Goal: Transaction & Acquisition: Purchase product/service

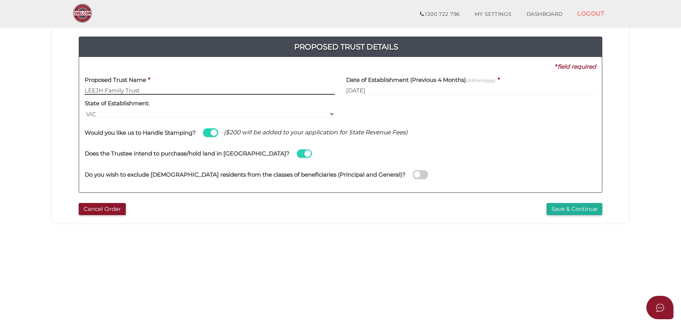
scroll to position [75, 0]
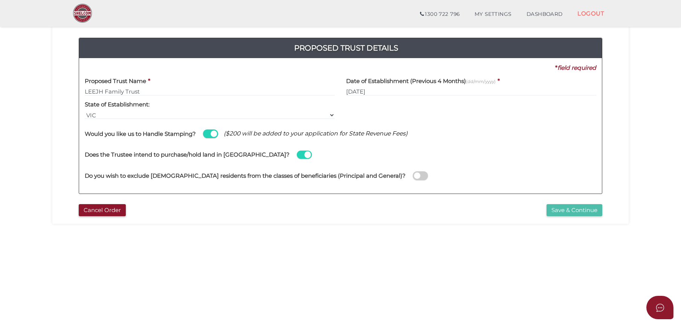
click at [574, 207] on button "Save & Continue" at bounding box center [575, 210] width 56 height 12
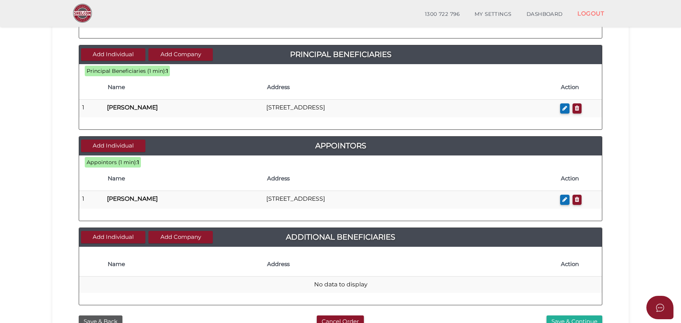
scroll to position [323, 0]
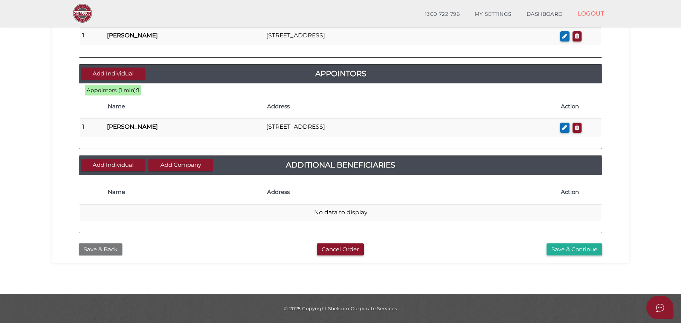
click at [112, 245] on button "Save & Back" at bounding box center [101, 249] width 44 height 12
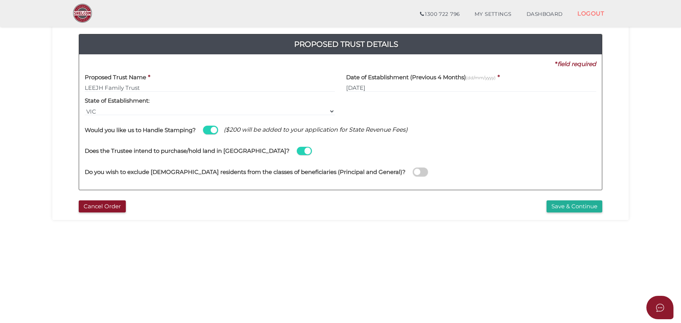
scroll to position [75, 0]
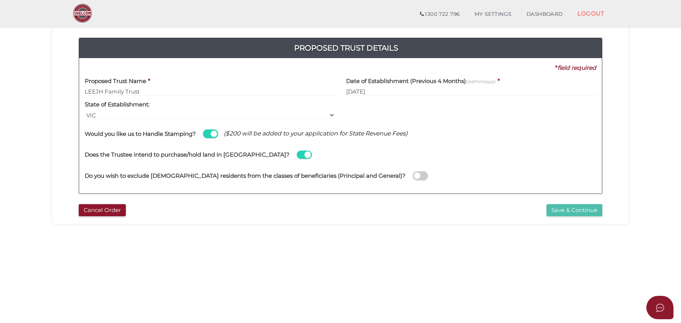
click at [568, 209] on button "Save & Continue" at bounding box center [575, 210] width 56 height 12
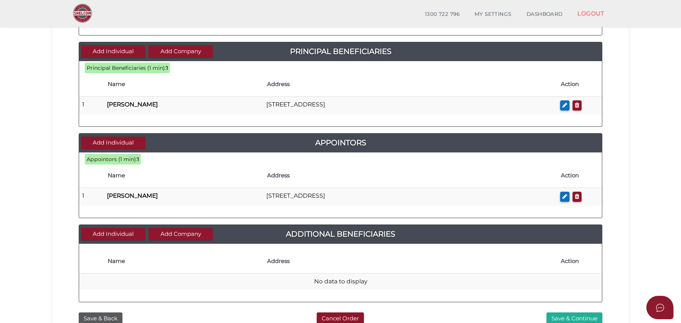
scroll to position [285, 0]
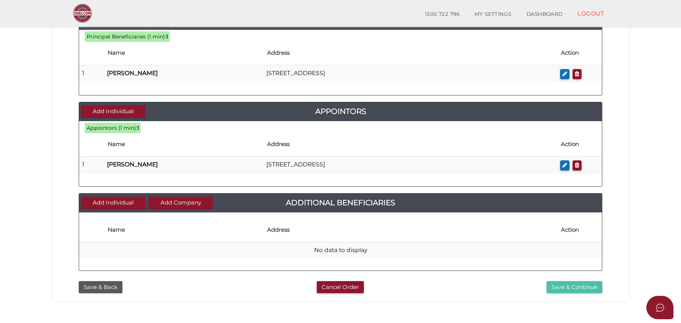
click at [574, 287] on button "Save & Continue" at bounding box center [575, 287] width 56 height 12
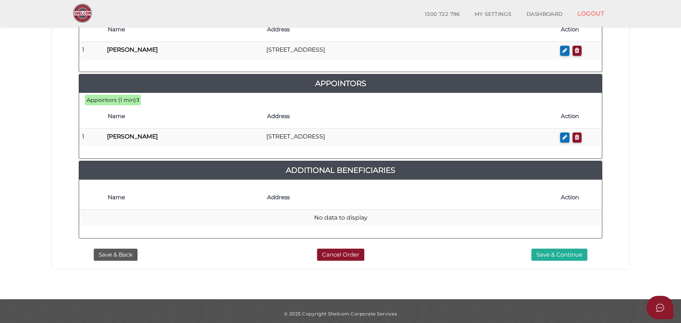
scroll to position [398, 0]
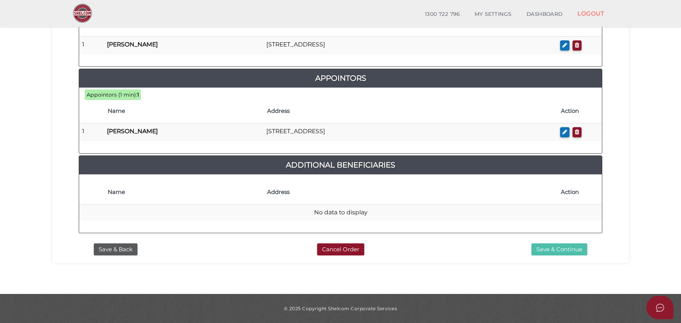
click at [552, 249] on button "Save & Continue" at bounding box center [560, 249] width 56 height 12
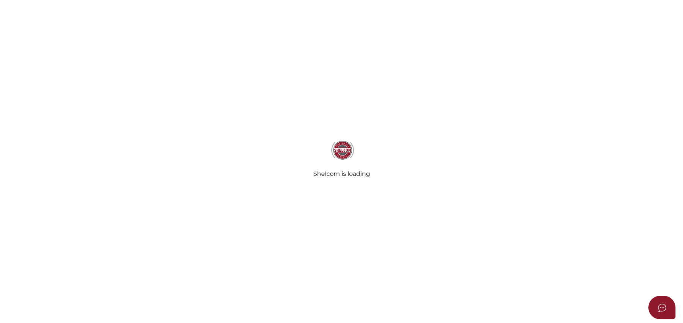
select select "Comb Binding"
select select "No"
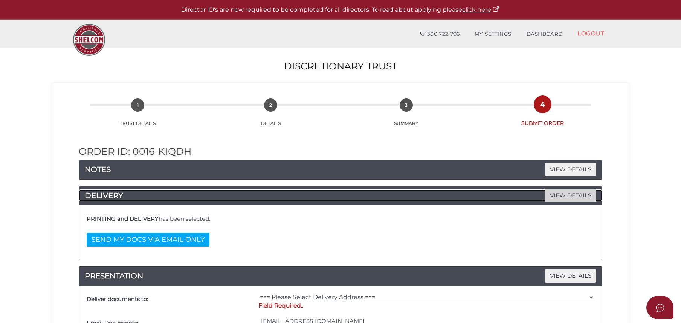
click at [552, 199] on span "VIEW DETAILS" at bounding box center [570, 194] width 51 height 13
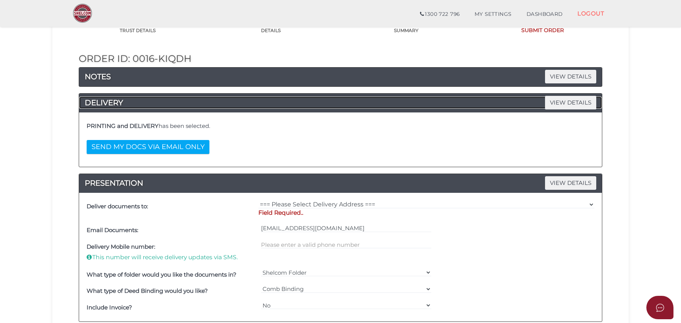
scroll to position [75, 0]
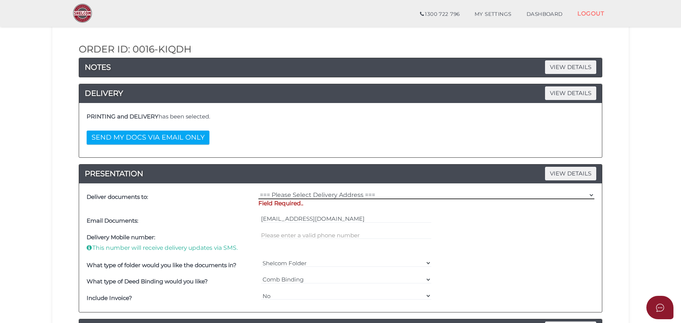
click at [301, 194] on select "=== Please Select Delivery Address === (User Address - Sam Jung) 60A Portman St…" at bounding box center [426, 195] width 336 height 8
select select "Other"
click at [258, 191] on select "=== Please Select Delivery Address === (User Address - Sam Jung) 60A Portman St…" at bounding box center [426, 195] width 336 height 8
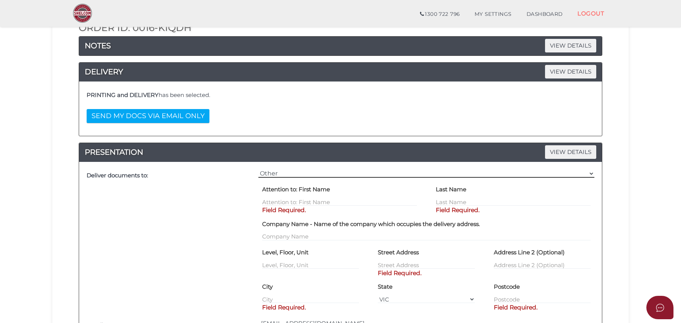
scroll to position [113, 0]
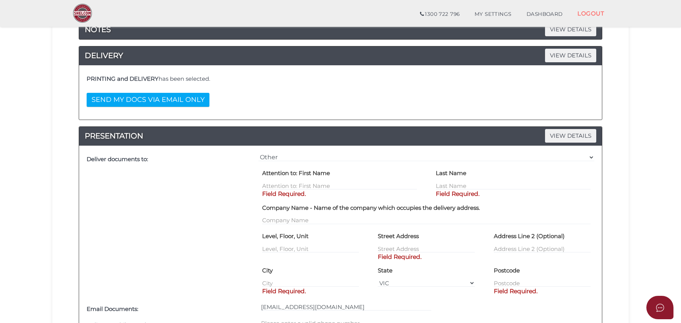
click at [289, 179] on label "Attention to: First Name" at bounding box center [296, 173] width 68 height 13
click at [289, 184] on input "text" at bounding box center [339, 185] width 155 height 8
type input "Ji Hyun"
type input "Kang"
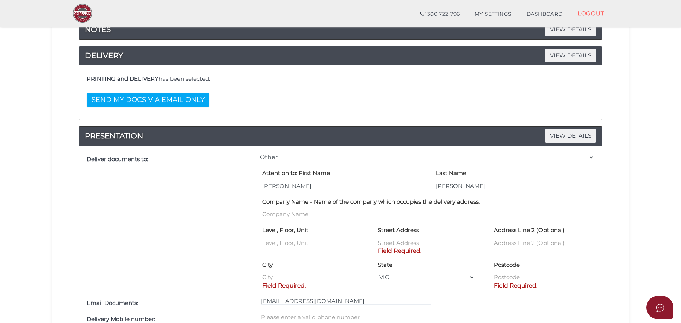
click at [234, 234] on div "Deliver documents to:" at bounding box center [171, 223] width 172 height 144
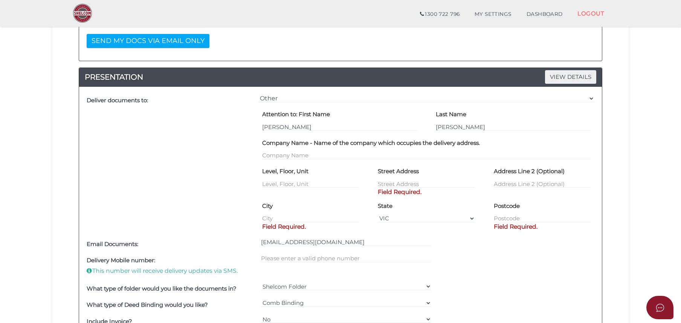
scroll to position [188, 0]
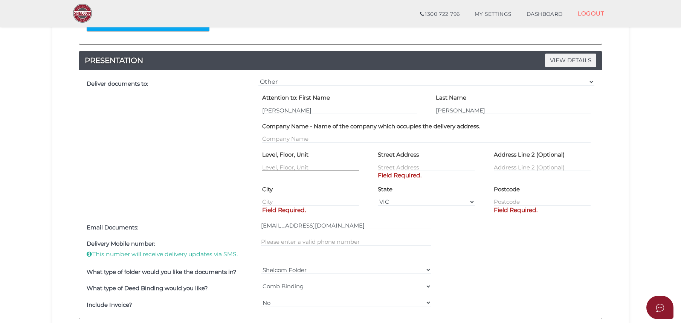
click at [287, 167] on input "text" at bounding box center [310, 167] width 97 height 8
type input "U3"
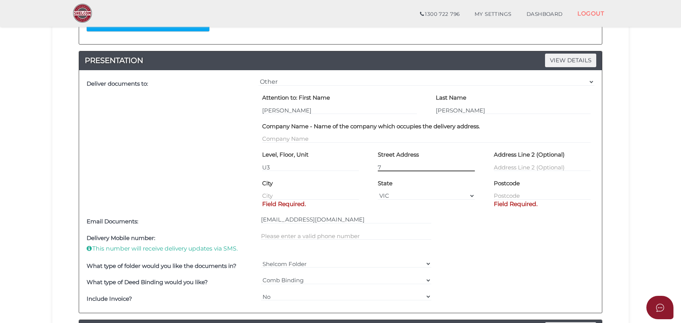
click at [413, 164] on input "7" at bounding box center [426, 167] width 97 height 8
type input "7 Newton Street"
click at [317, 197] on input "text" at bounding box center [310, 195] width 97 height 8
click at [318, 208] on div "City C" at bounding box center [311, 194] width 116 height 34
click at [311, 194] on input "C" at bounding box center [310, 195] width 97 height 8
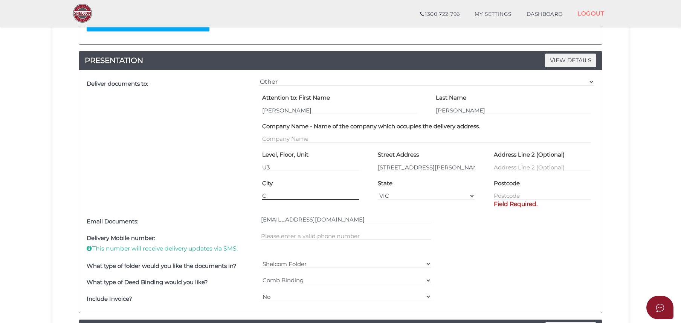
click at [307, 196] on input "C" at bounding box center [310, 195] width 97 height 8
type input "Chadstone"
click at [560, 196] on input "text" at bounding box center [542, 195] width 97 height 8
type input "3148"
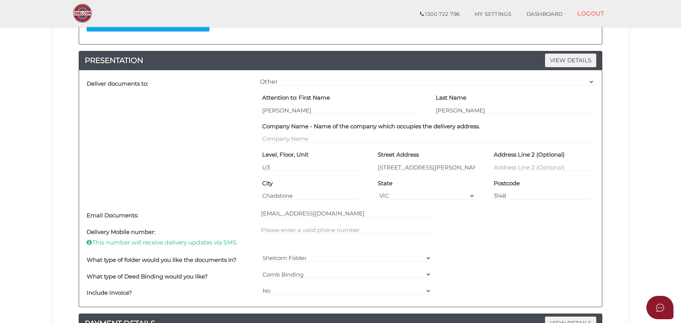
click at [541, 245] on div "Delivery Mobile number: This number will receive delivery updates via SMS." at bounding box center [341, 237] width 512 height 28
click at [550, 269] on div "What type of Deed Binding would you like? === Please Select === Comb Binding No…" at bounding box center [341, 276] width 512 height 17
click at [474, 240] on div "Delivery Mobile number: This number will receive delivery updates via SMS." at bounding box center [341, 237] width 512 height 28
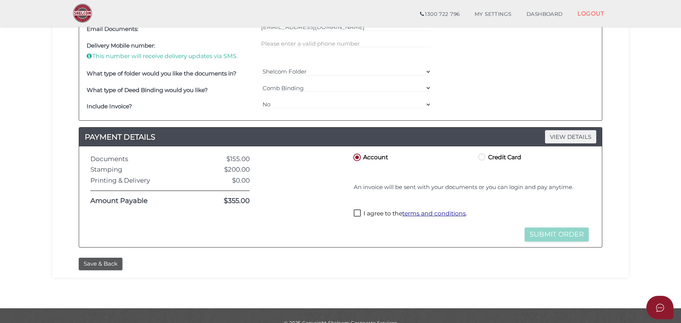
scroll to position [377, 0]
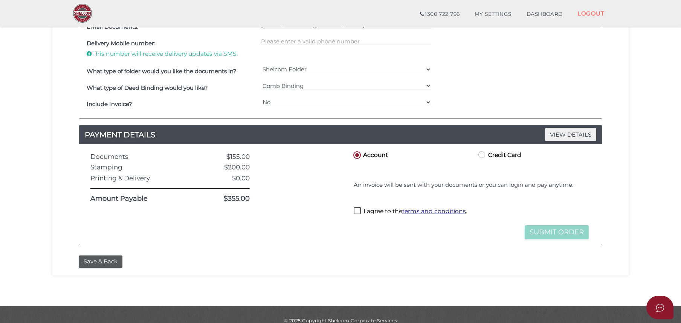
click at [489, 156] on label "Credit Card" at bounding box center [499, 154] width 44 height 9
radio input "true"
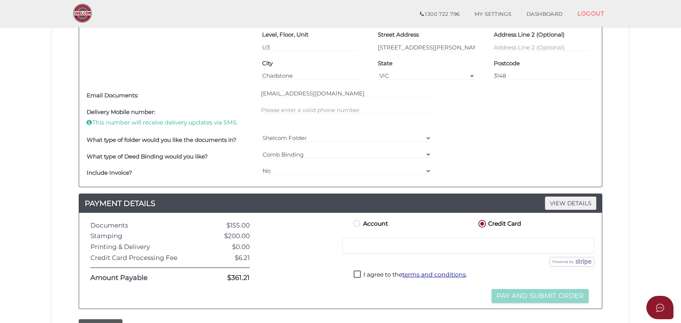
scroll to position [301, 0]
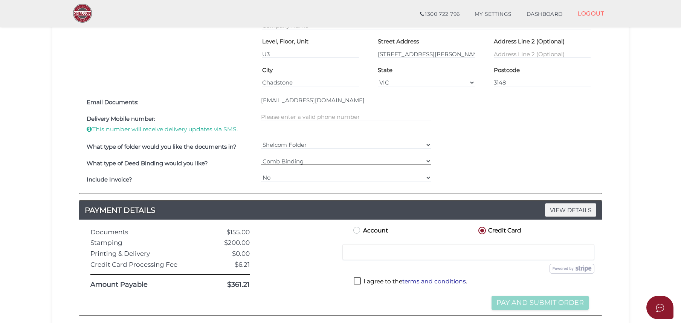
click at [327, 160] on select "=== Please Select === Comb Binding No Binding" at bounding box center [346, 161] width 171 height 8
click at [461, 170] on div "What type of Deed Binding would you like? === Please Select === Comb Binding No…" at bounding box center [341, 163] width 512 height 17
click at [515, 151] on div "What type of folder would you like the documents in? Shelcom Folder === Please …" at bounding box center [341, 147] width 512 height 17
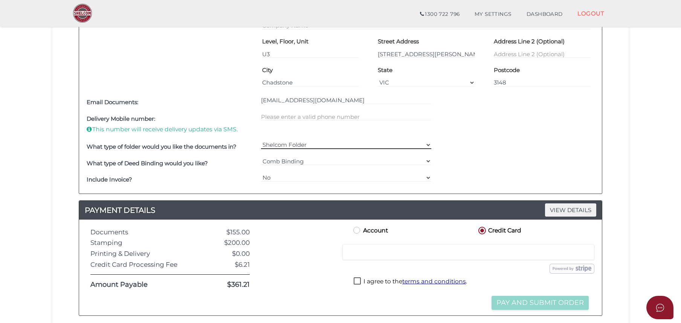
click at [409, 142] on select "Shelcom Folder === Please Select === Shelcom Folder Client Supplied Folder No F…" at bounding box center [346, 145] width 171 height 8
click at [504, 142] on div "What type of folder would you like the documents in? Shelcom Folder === Please …" at bounding box center [341, 147] width 512 height 17
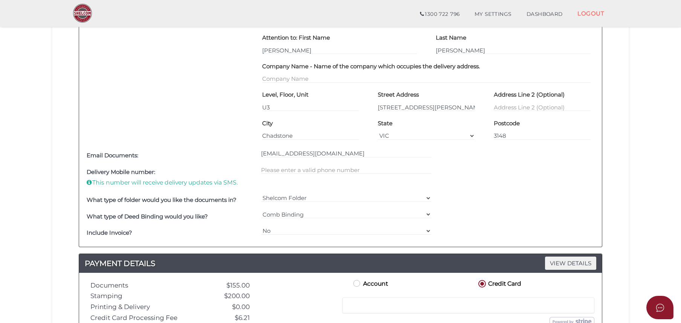
scroll to position [264, 0]
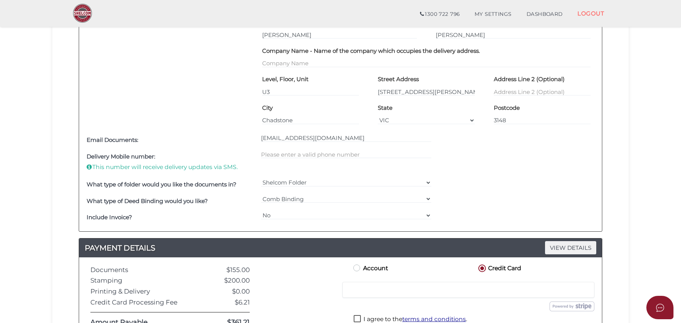
click at [512, 192] on div "What type of folder would you like the documents in? Shelcom Folder === Please …" at bounding box center [341, 184] width 512 height 17
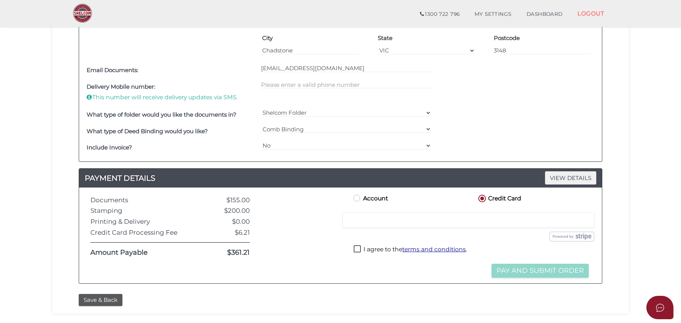
scroll to position [339, 0]
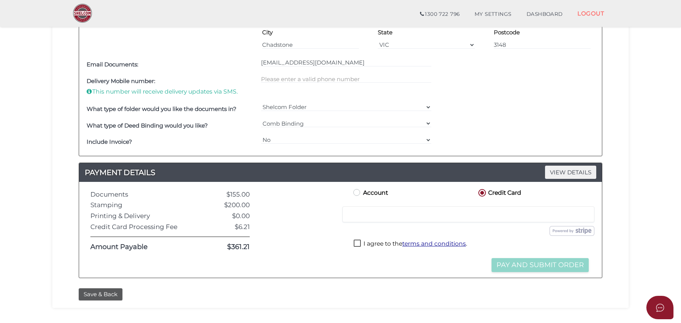
click at [356, 241] on label "I agree to the terms and conditions ." at bounding box center [410, 243] width 113 height 9
checkbox input "true"
click at [379, 210] on div at bounding box center [468, 214] width 252 height 16
click at [412, 289] on div "Save & Back" at bounding box center [340, 294] width 535 height 12
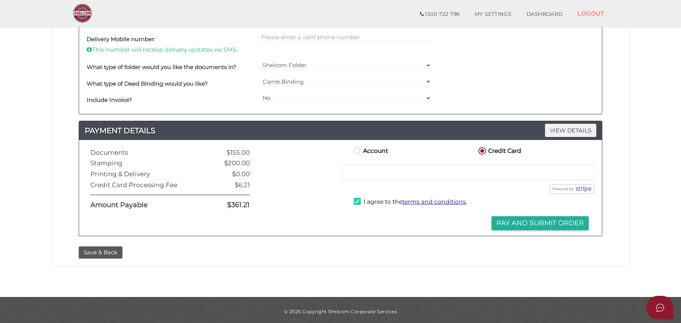
scroll to position [384, 0]
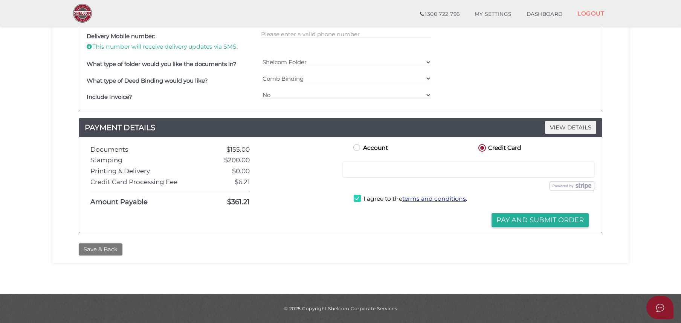
click at [109, 250] on button "Save & Back" at bounding box center [101, 249] width 44 height 12
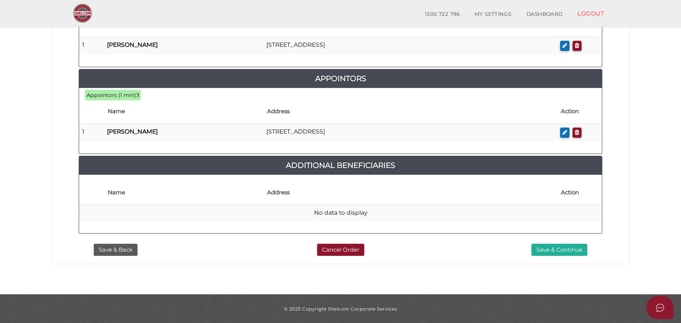
scroll to position [398, 0]
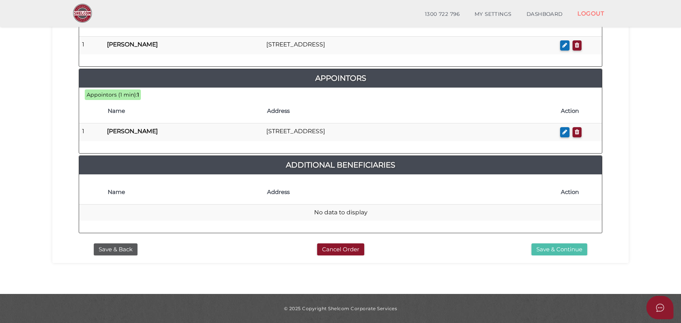
click at [547, 250] on button "Save & Continue" at bounding box center [560, 249] width 56 height 12
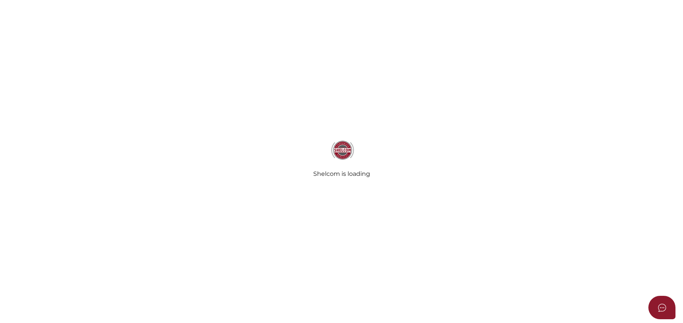
select select "Comb Binding"
select select "No"
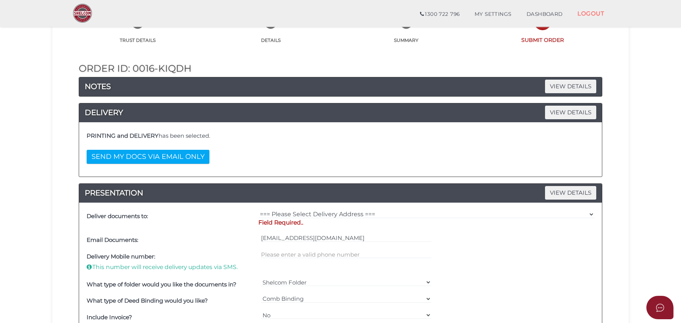
scroll to position [75, 0]
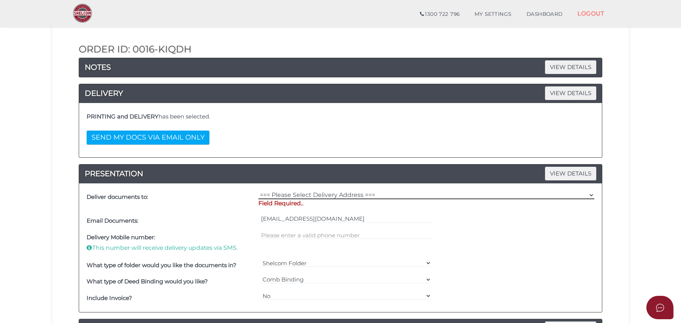
click at [313, 194] on select "=== Please Select Delivery Address === (User Address - Sam Jung) 60A Portman St…" at bounding box center [426, 195] width 336 height 8
select select "Other"
click at [258, 191] on select "=== Please Select Delivery Address === (User Address - Sam Jung) 60A Portman St…" at bounding box center [426, 195] width 336 height 8
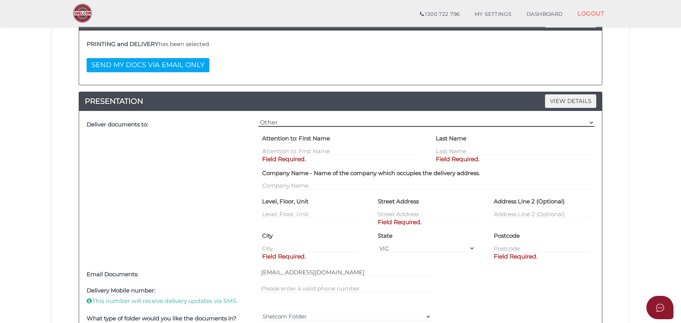
scroll to position [151, 0]
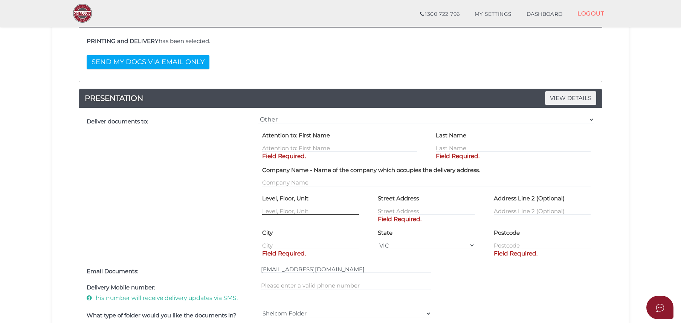
click at [290, 212] on input "text" at bounding box center [310, 210] width 97 height 8
type input "U3"
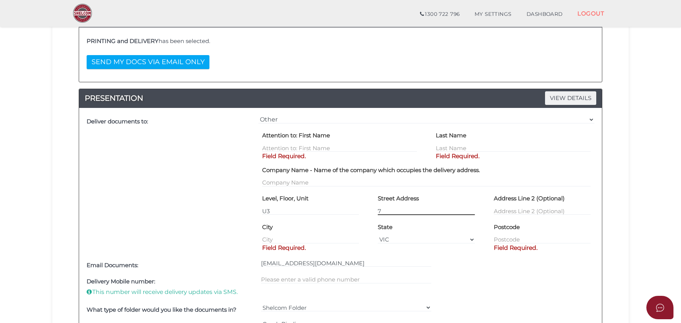
click at [406, 209] on input "7" at bounding box center [426, 210] width 97 height 8
type input "7 Newton Street"
type input "Chadstone"
type input "3148"
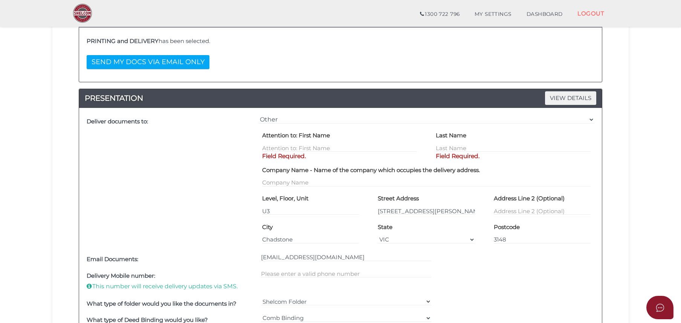
click at [512, 274] on div "Delivery Mobile number: This number will receive delivery updates via SMS." at bounding box center [341, 281] width 512 height 28
click at [347, 145] on input "text" at bounding box center [339, 148] width 155 height 8
type input "Ji Hyun"
type input "Kang"
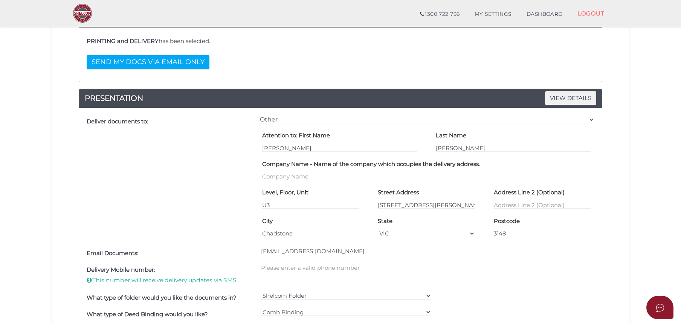
click at [578, 292] on div "What type of folder would you like the documents in? Shelcom Folder === Please …" at bounding box center [341, 297] width 512 height 17
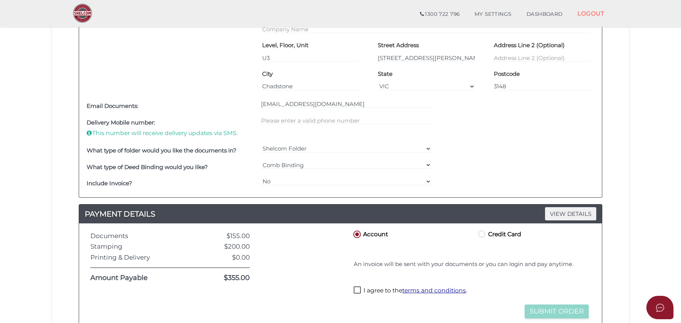
scroll to position [301, 0]
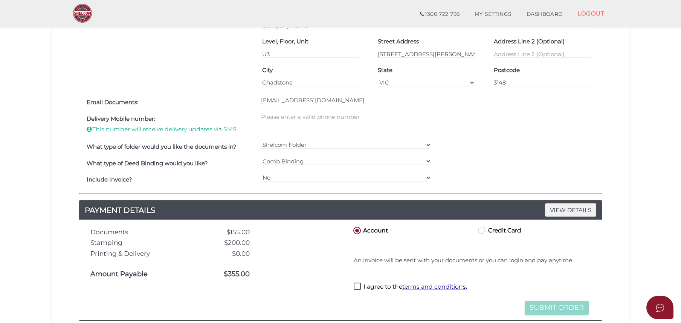
click at [484, 231] on label "Credit Card" at bounding box center [499, 229] width 44 height 9
radio input "true"
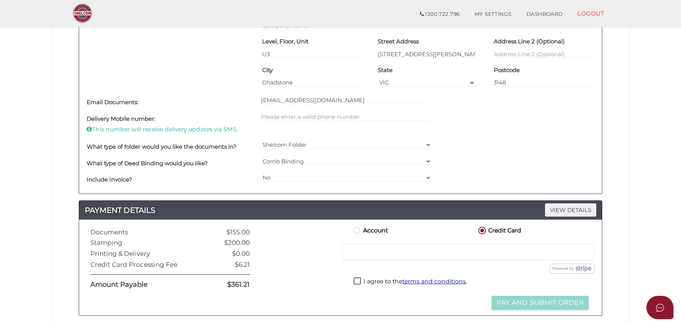
click at [413, 248] on div at bounding box center [468, 252] width 252 height 16
click at [353, 302] on div "Account Credit Card Credit or Debit Card Loading saved cards... Select a saved …" at bounding box center [471, 267] width 250 height 84
click at [361, 283] on label "I agree to the terms and conditions ." at bounding box center [410, 281] width 113 height 9
checkbox input "true"
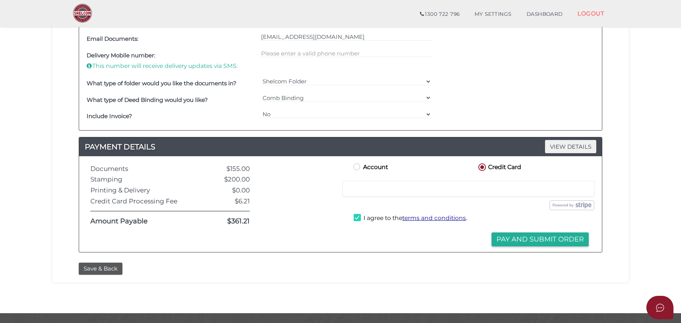
scroll to position [377, 0]
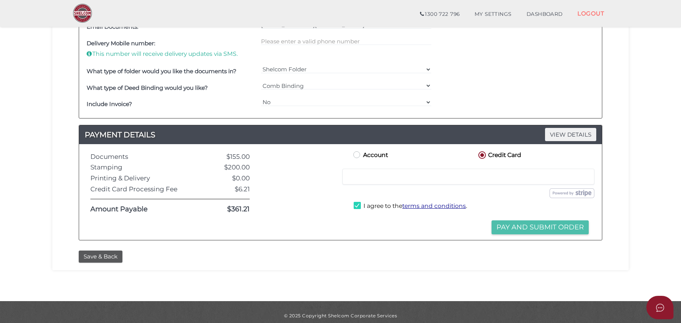
click at [541, 224] on button "Pay and Submit Order" at bounding box center [540, 227] width 97 height 14
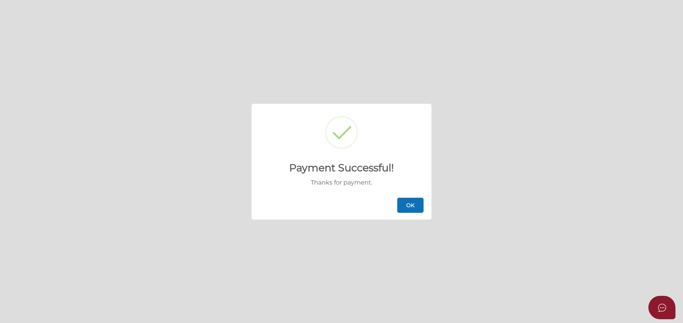
click at [407, 202] on button "OK" at bounding box center [411, 204] width 26 height 15
